Goal: Submit feedback/report problem: Submit feedback/report problem

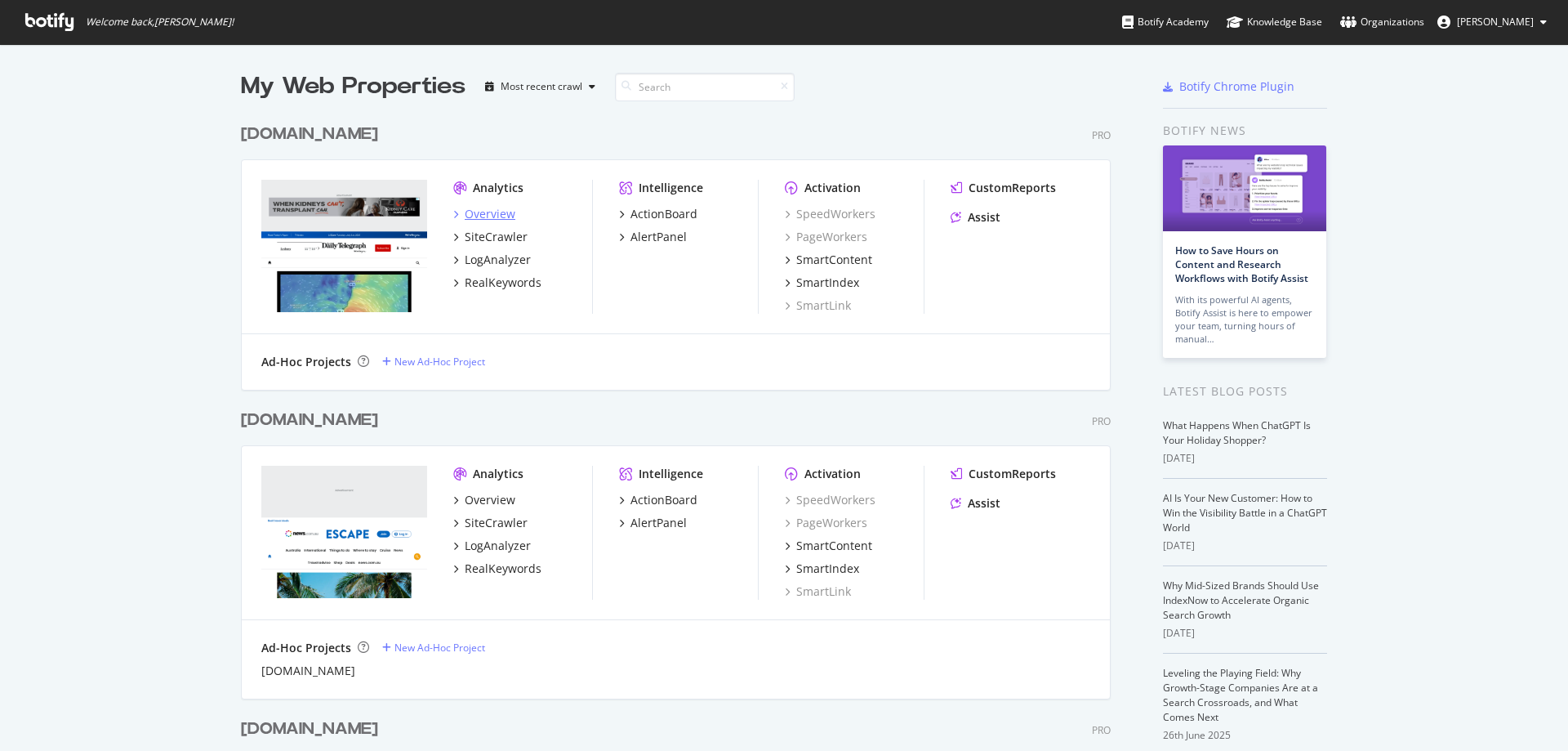
scroll to position [739, 1543]
click at [475, 211] on div "Overview" at bounding box center [490, 214] width 51 height 17
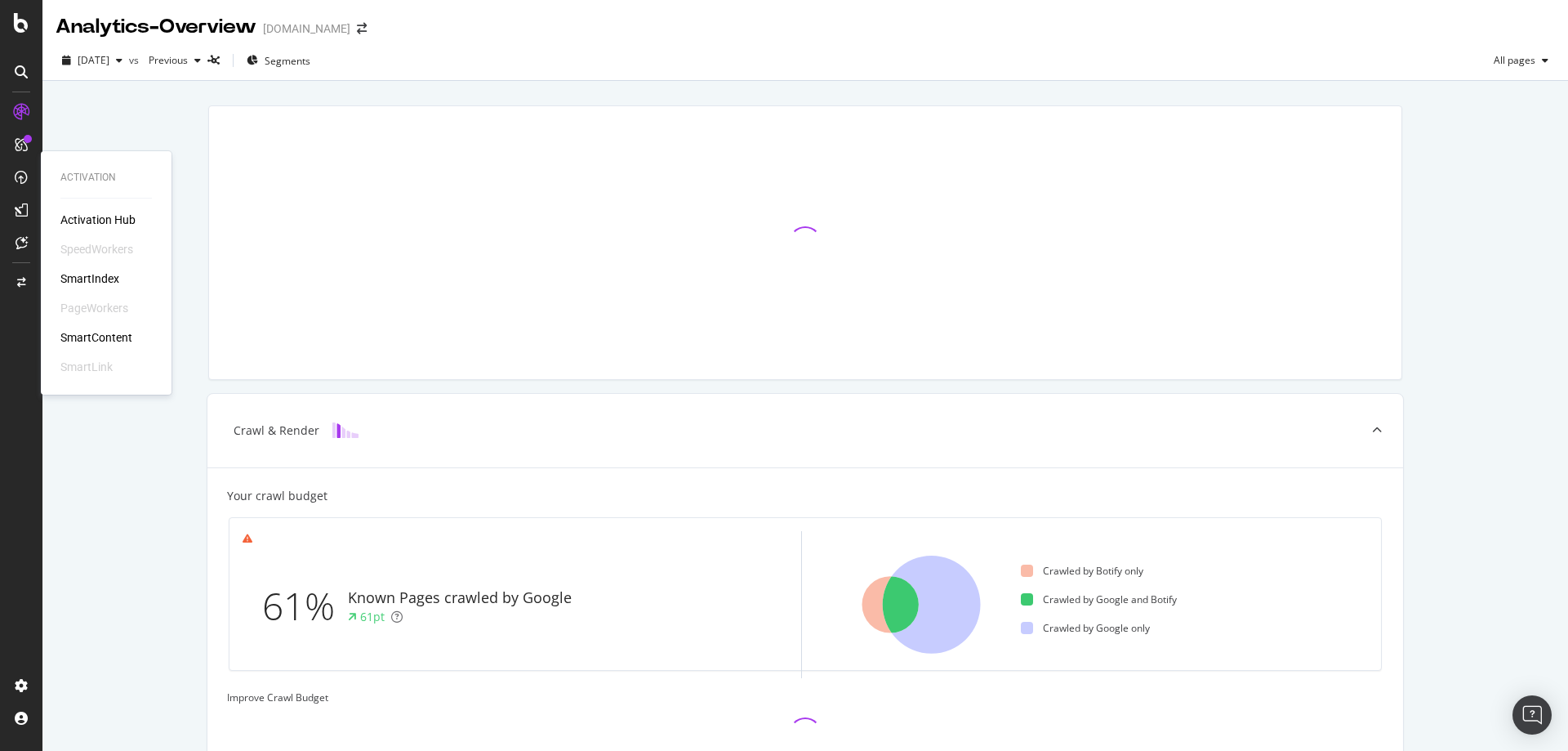
click at [87, 340] on div "SmartContent" at bounding box center [96, 337] width 72 height 17
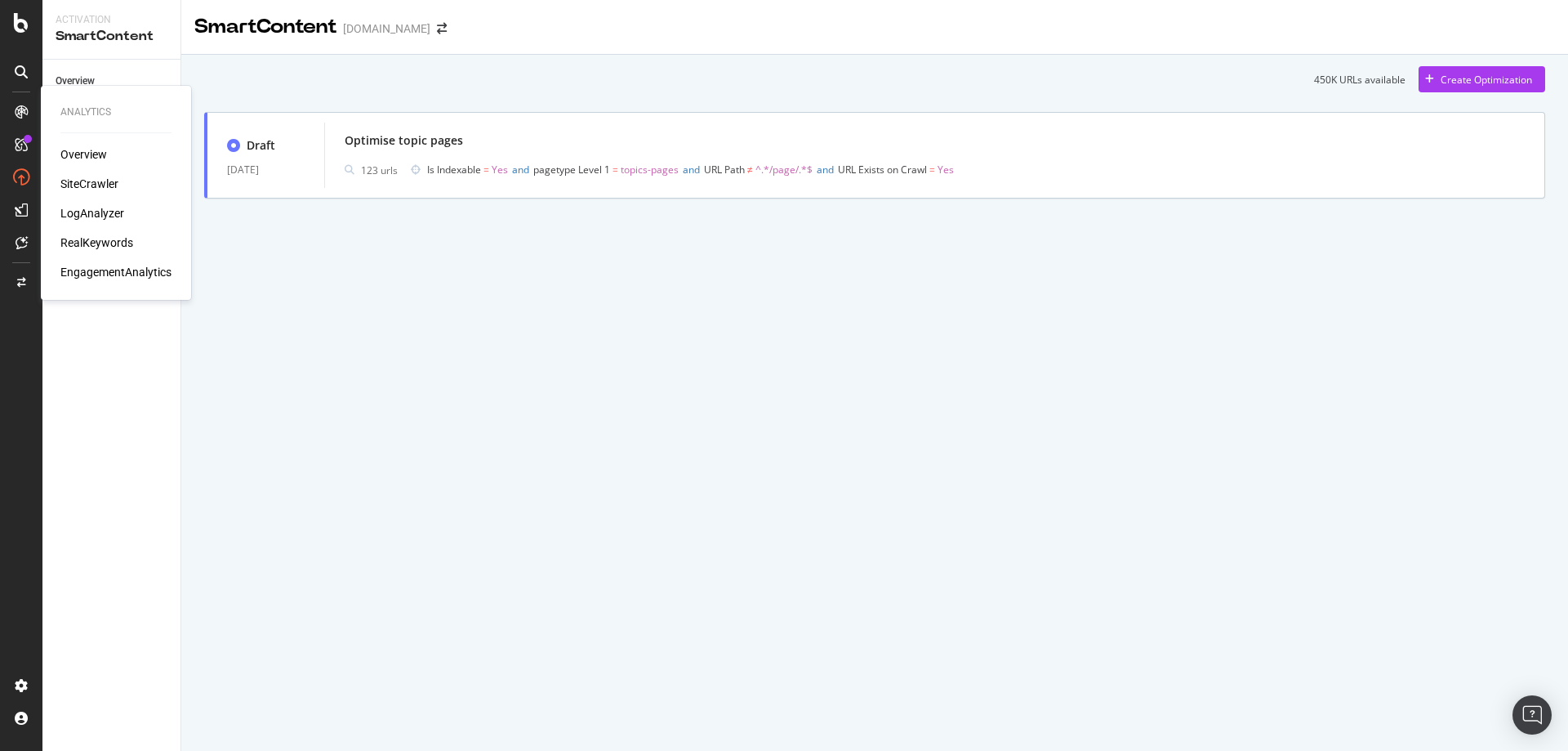
click at [81, 246] on div "RealKeywords" at bounding box center [96, 242] width 73 height 17
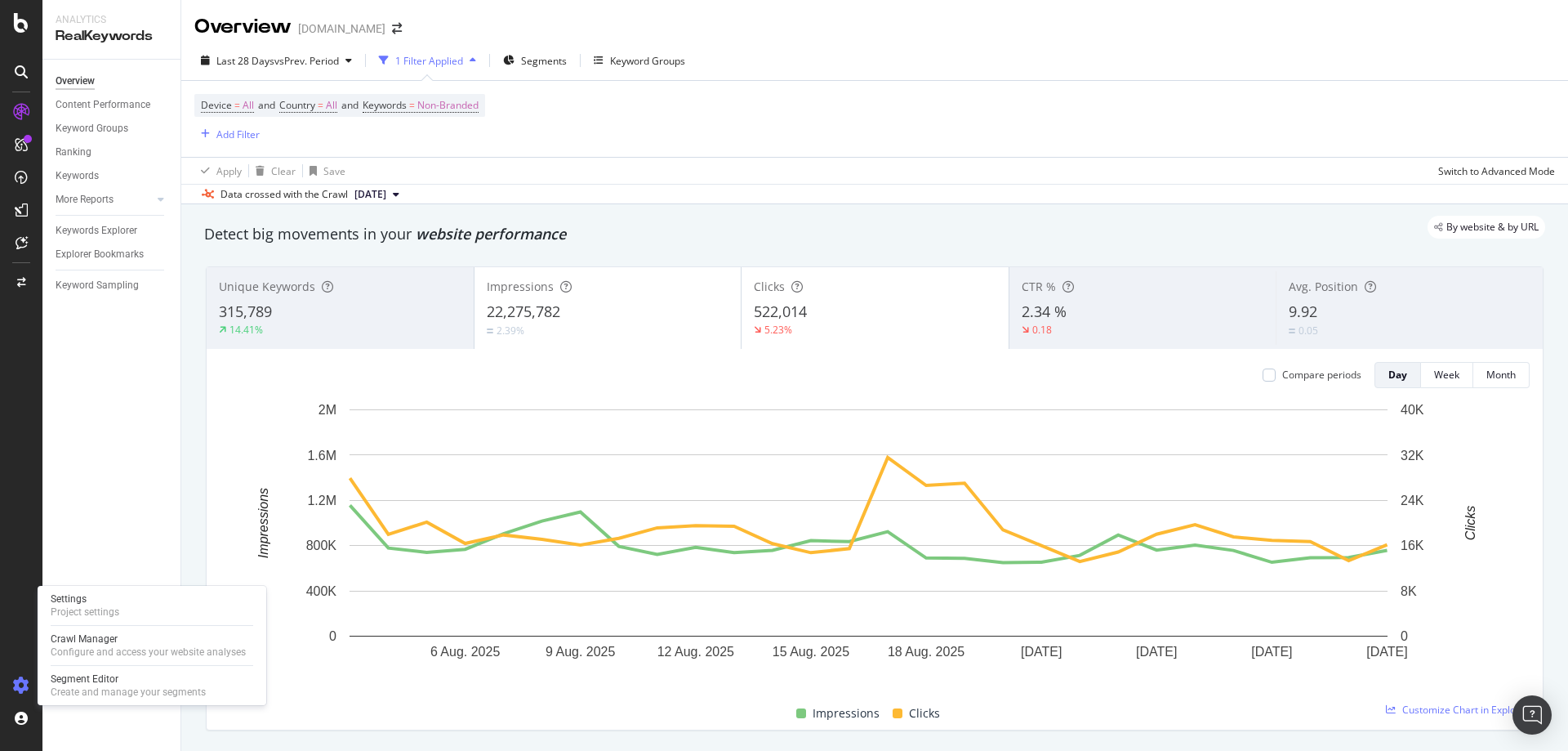
click at [17, 693] on icon at bounding box center [21, 685] width 17 height 17
click at [16, 674] on div at bounding box center [21, 685] width 39 height 26
click at [111, 607] on div "Project settings" at bounding box center [85, 612] width 68 height 13
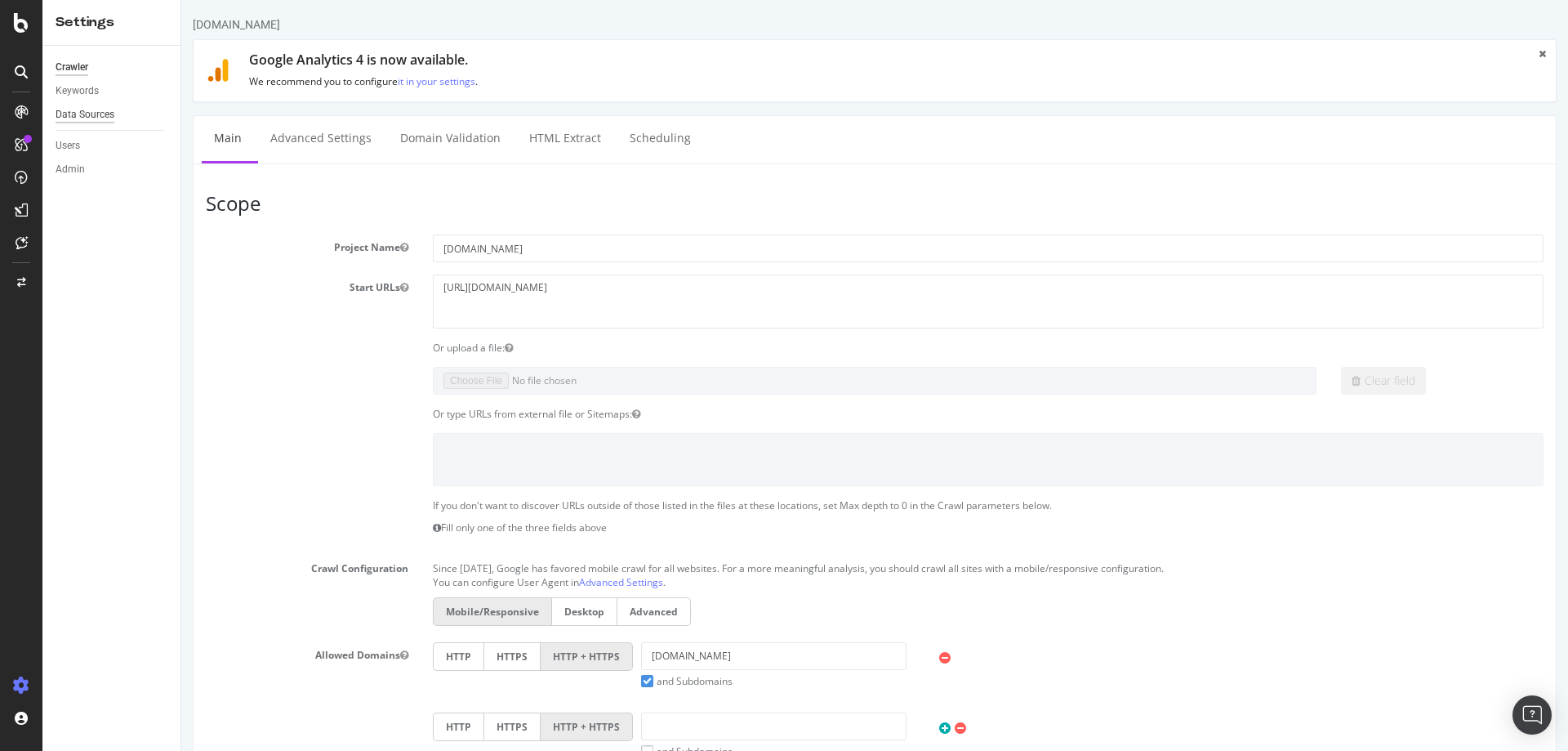
click at [100, 113] on div "Data Sources" at bounding box center [84, 115] width 59 height 18
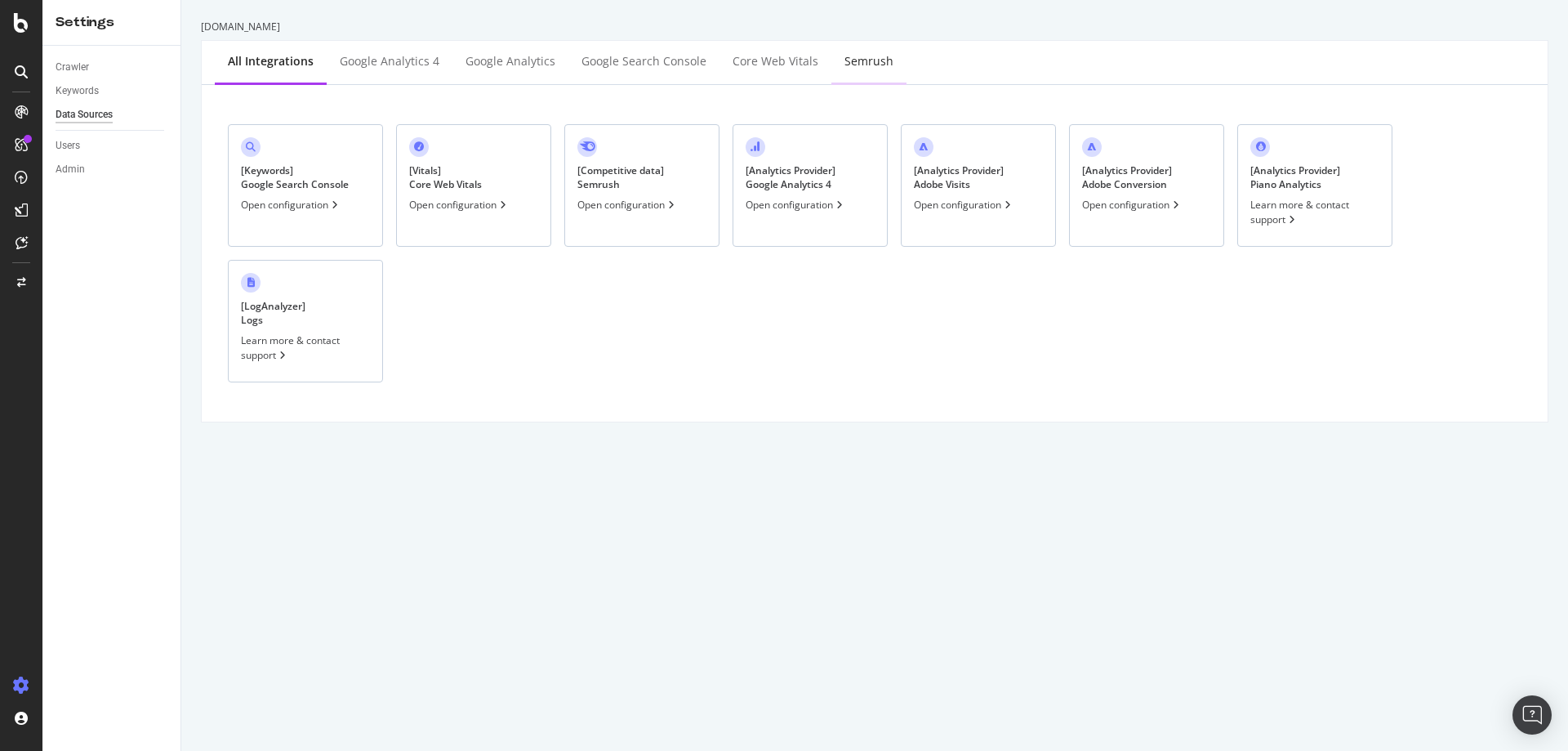
click at [861, 61] on div "Semrush" at bounding box center [869, 61] width 49 height 17
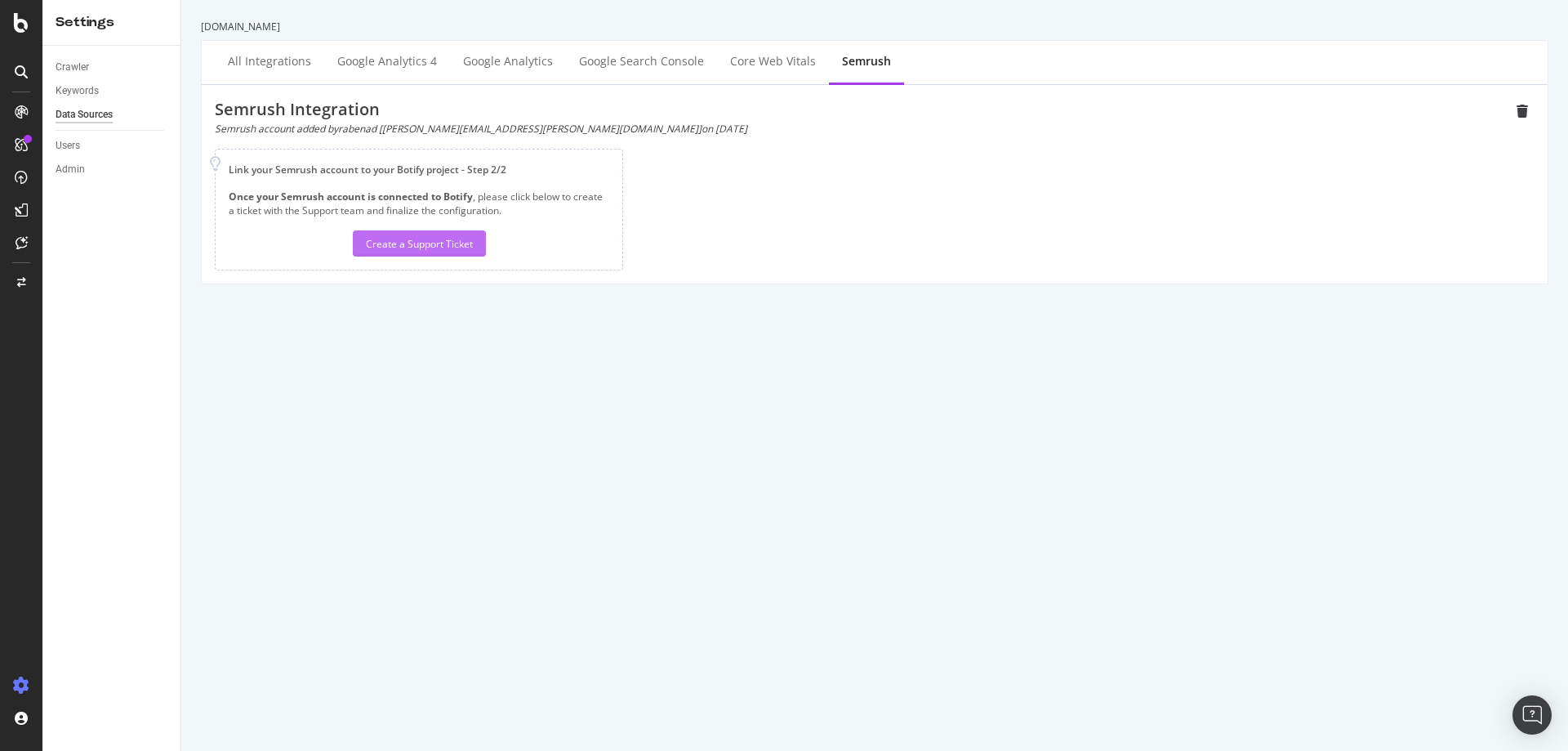
click at [445, 237] on div "Create a Support Ticket" at bounding box center [419, 244] width 107 height 14
